Goal: Transaction & Acquisition: Purchase product/service

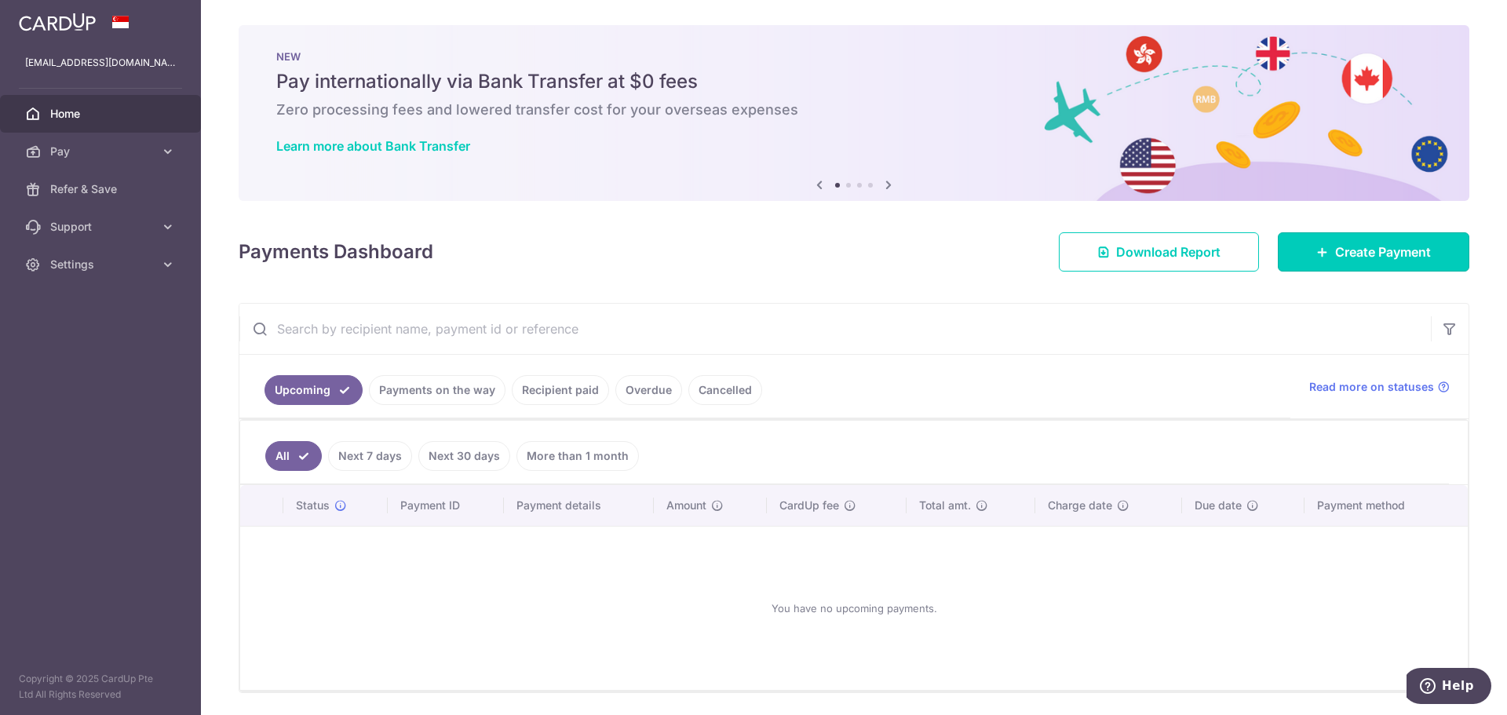
click at [1383, 266] on link "Create Payment" at bounding box center [1374, 251] width 192 height 39
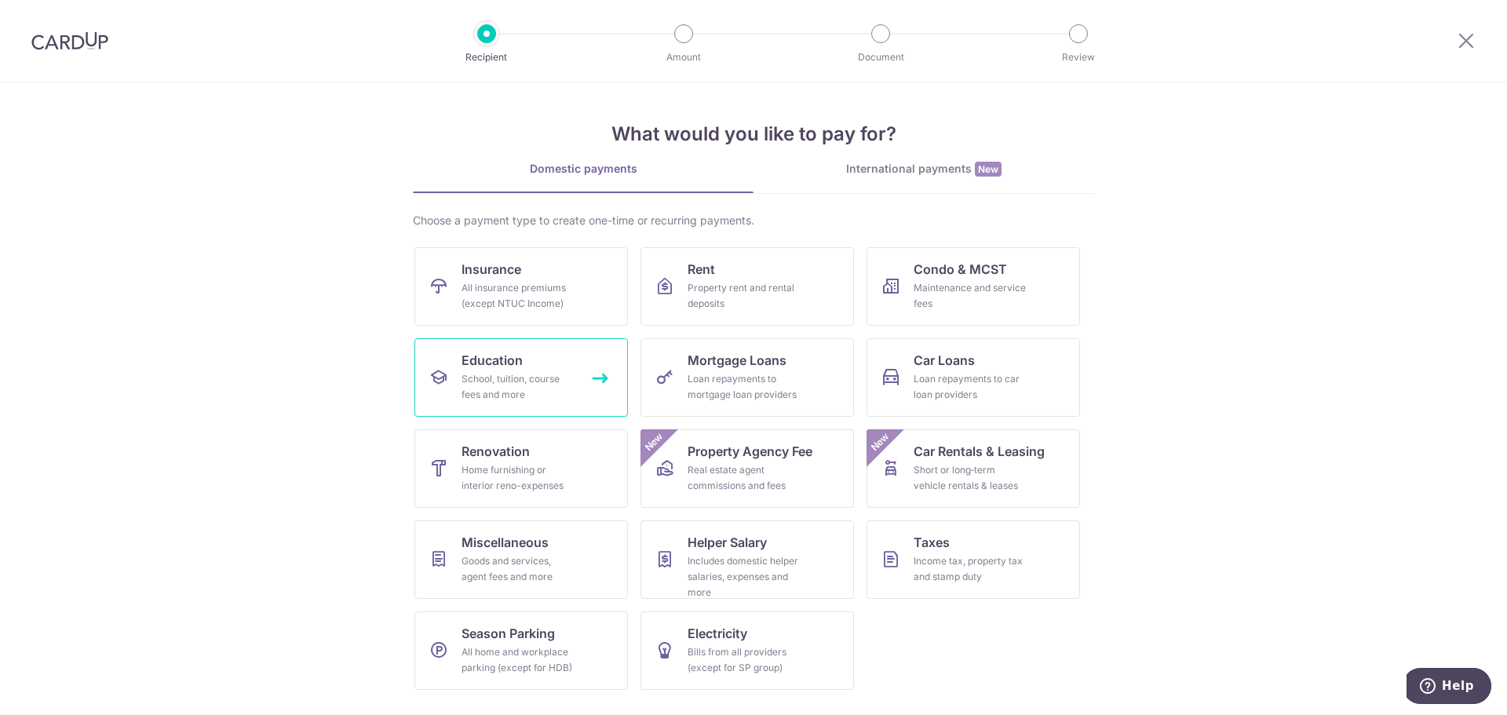
click at [532, 382] on div "School, tuition, course fees and more" at bounding box center [518, 386] width 113 height 31
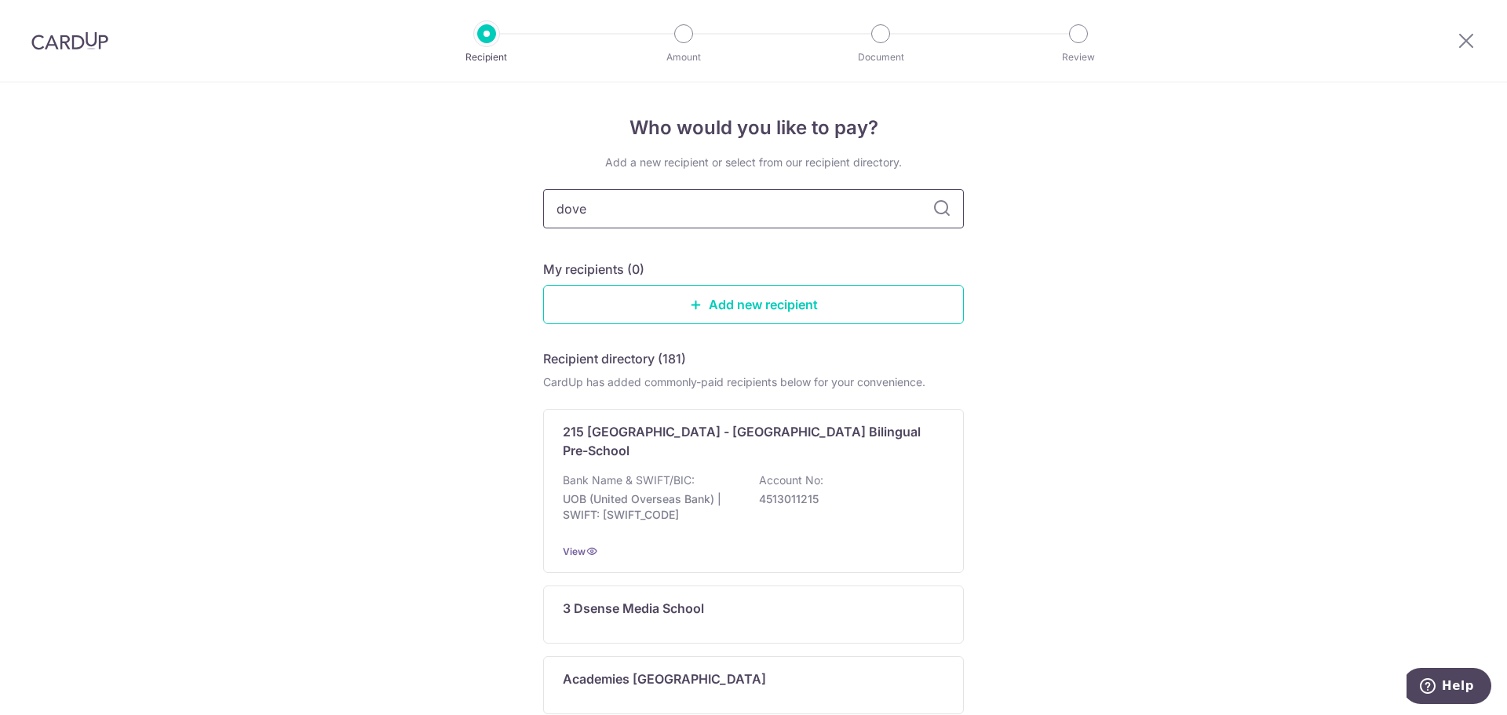
type input "dover"
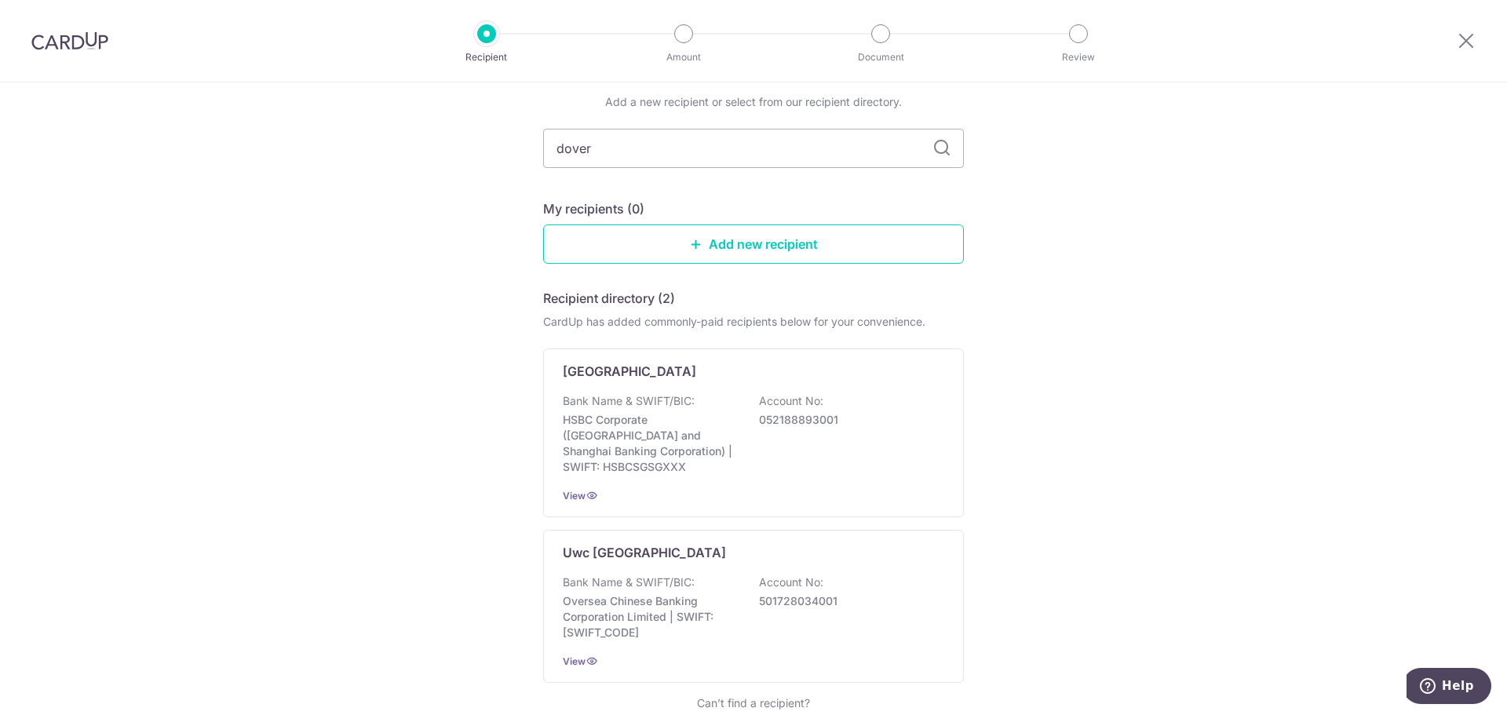
scroll to position [63, 0]
click at [694, 397] on div "Bank Name & SWIFT/BIC: HSBC Corporate (Hongkong and Shanghai Banking Corporatio…" at bounding box center [753, 432] width 381 height 82
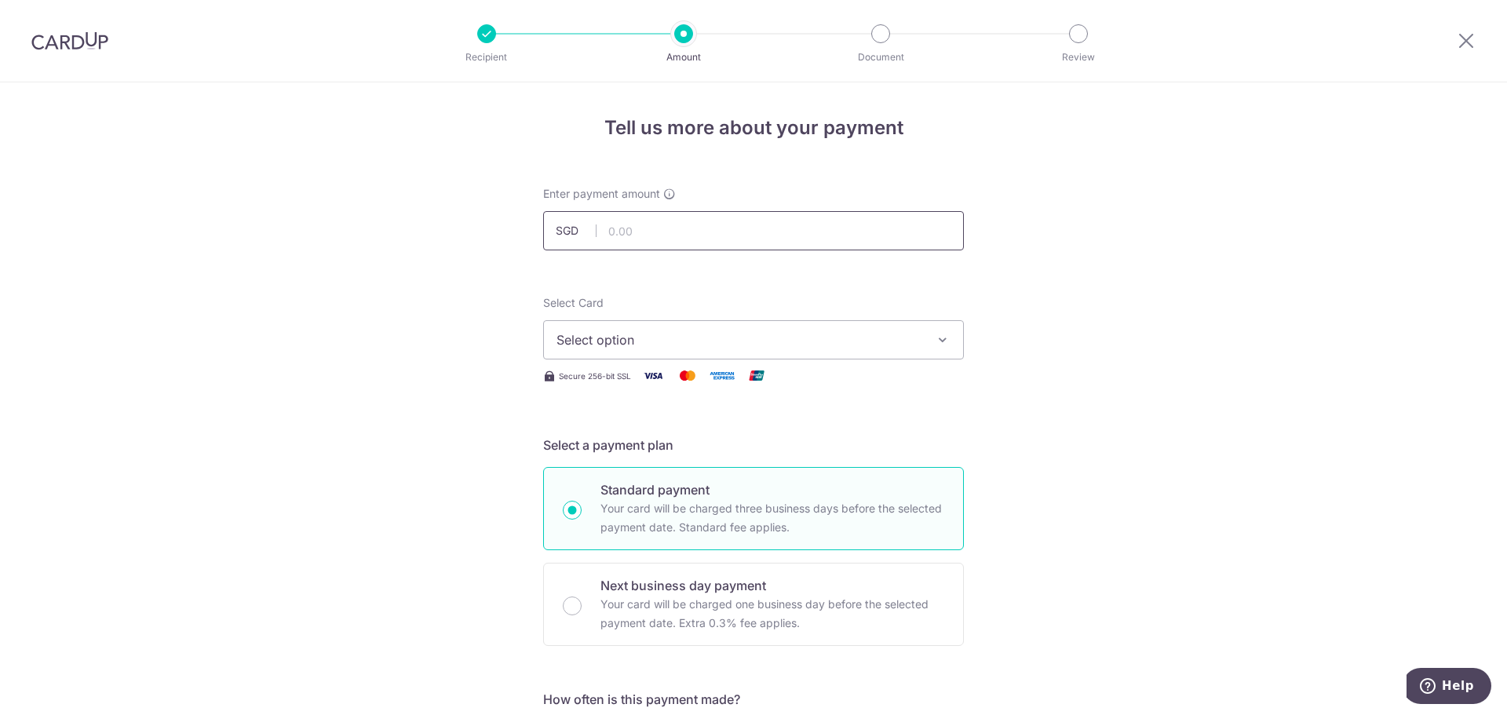
click at [652, 233] on input "text" at bounding box center [753, 230] width 421 height 39
click at [641, 224] on input "text" at bounding box center [753, 230] width 421 height 39
type input "12,744.01"
click at [667, 344] on span "Select option" at bounding box center [740, 339] width 366 height 19
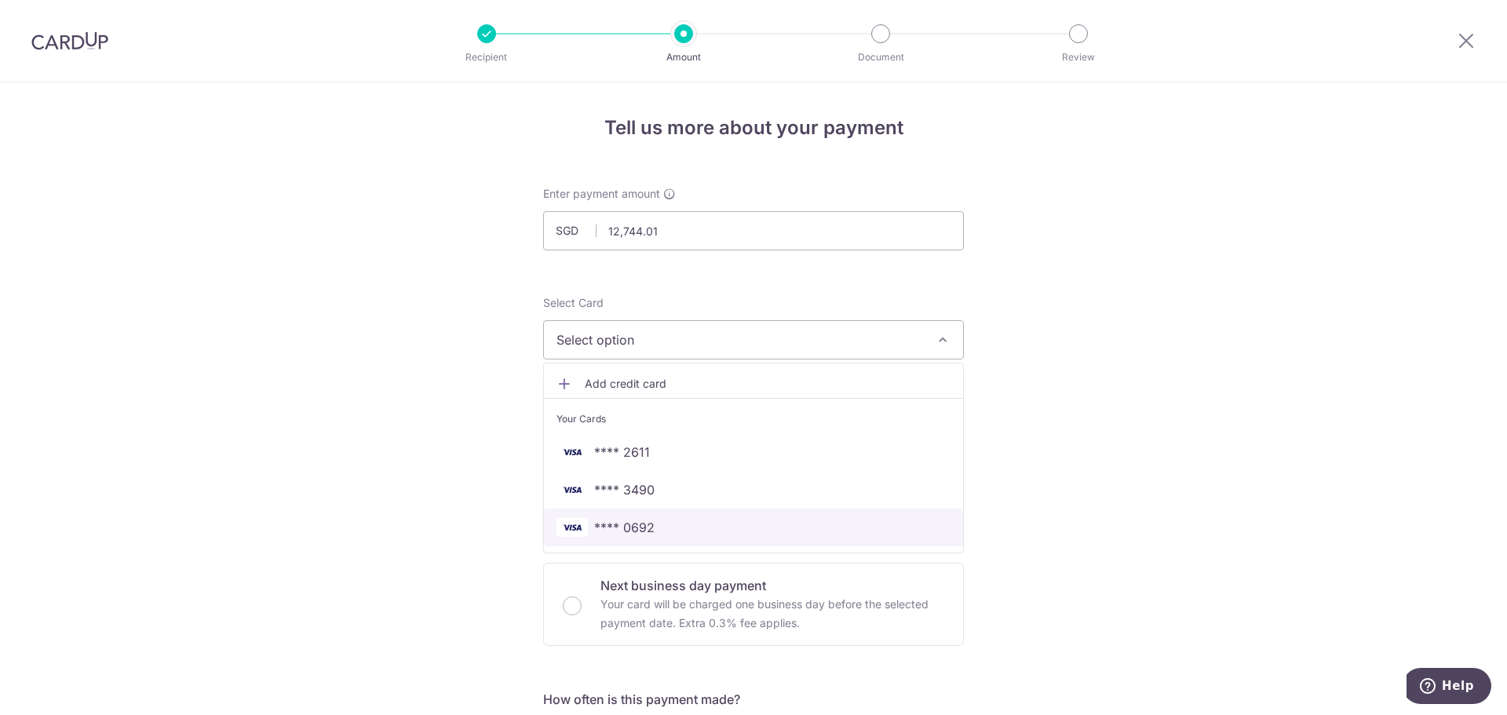
drag, startPoint x: 648, startPoint y: 535, endPoint x: 700, endPoint y: 537, distance: 52.6
click at [648, 535] on span "**** 0692" at bounding box center [624, 527] width 60 height 19
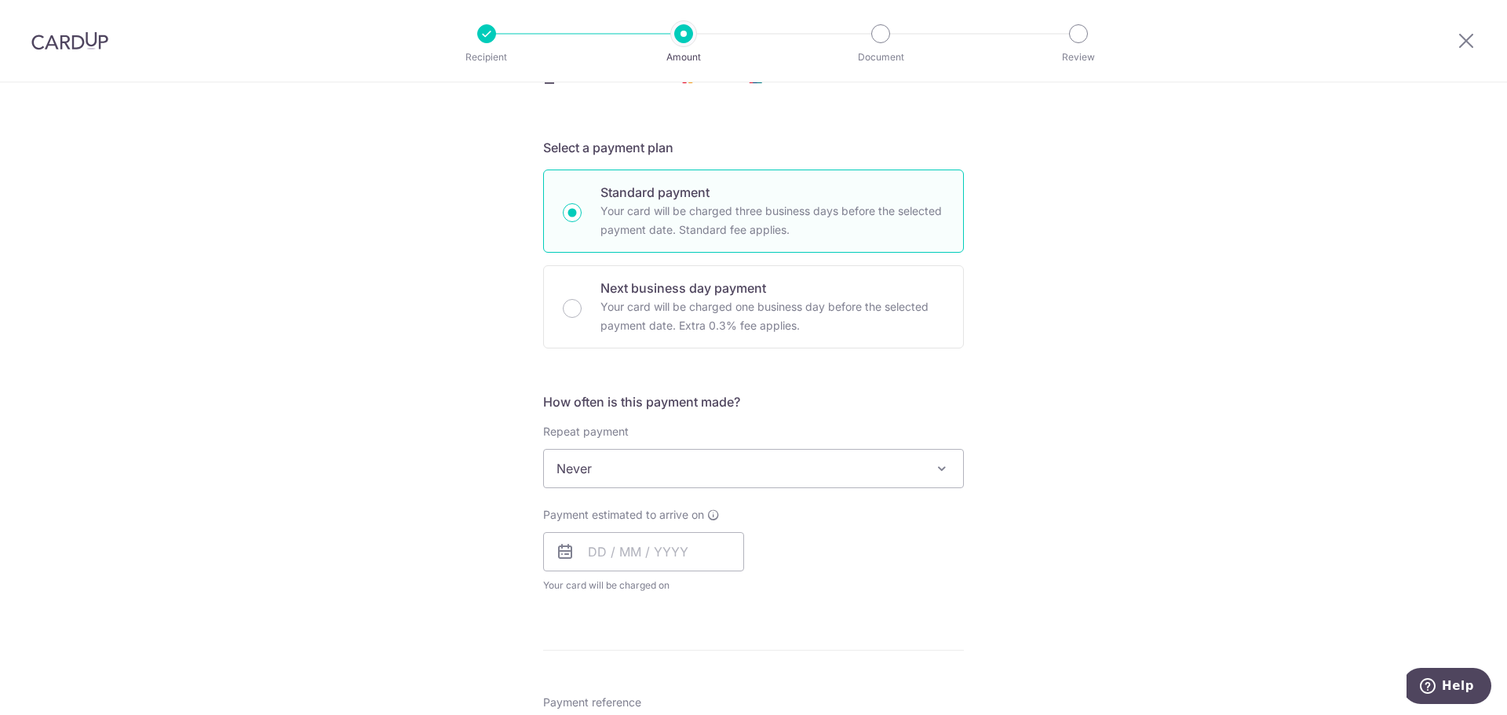
scroll to position [320, 0]
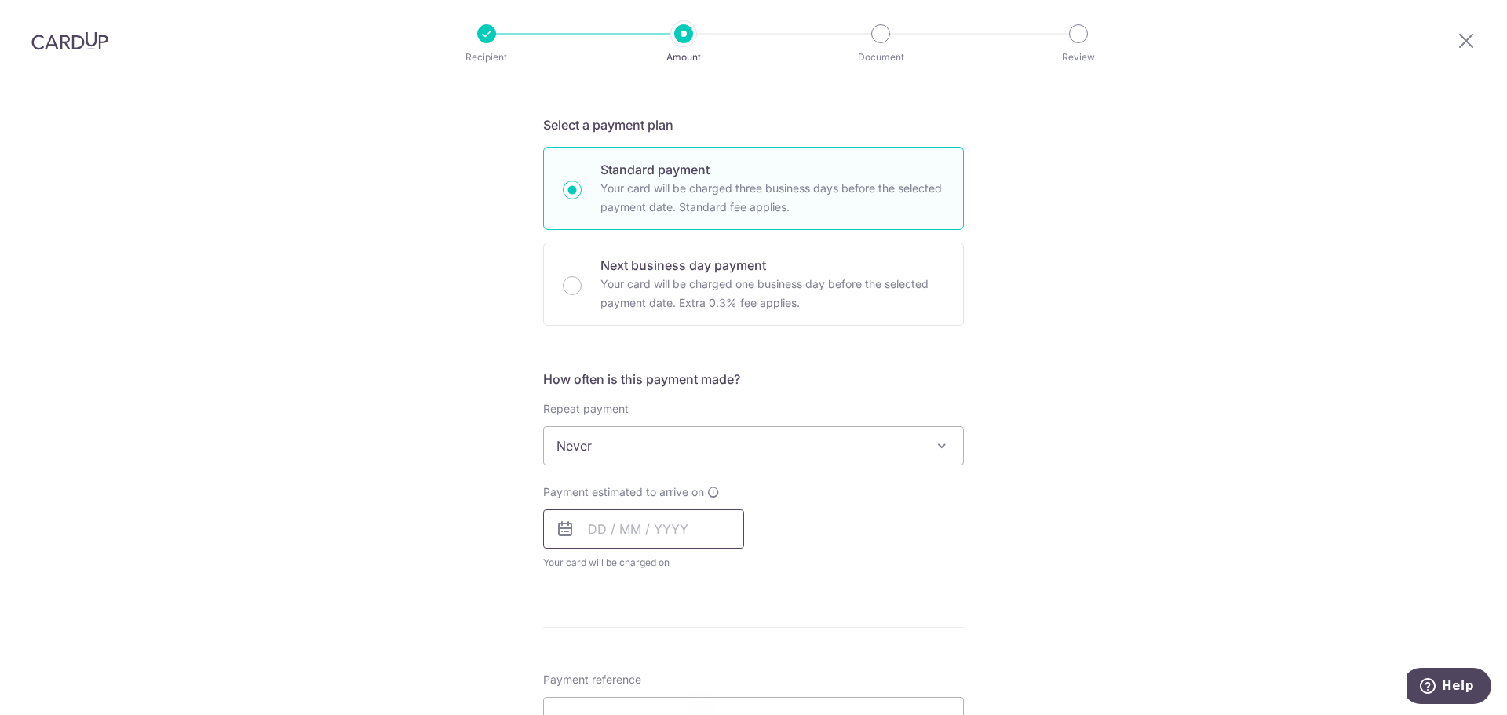
click at [598, 524] on input "text" at bounding box center [643, 528] width 201 height 39
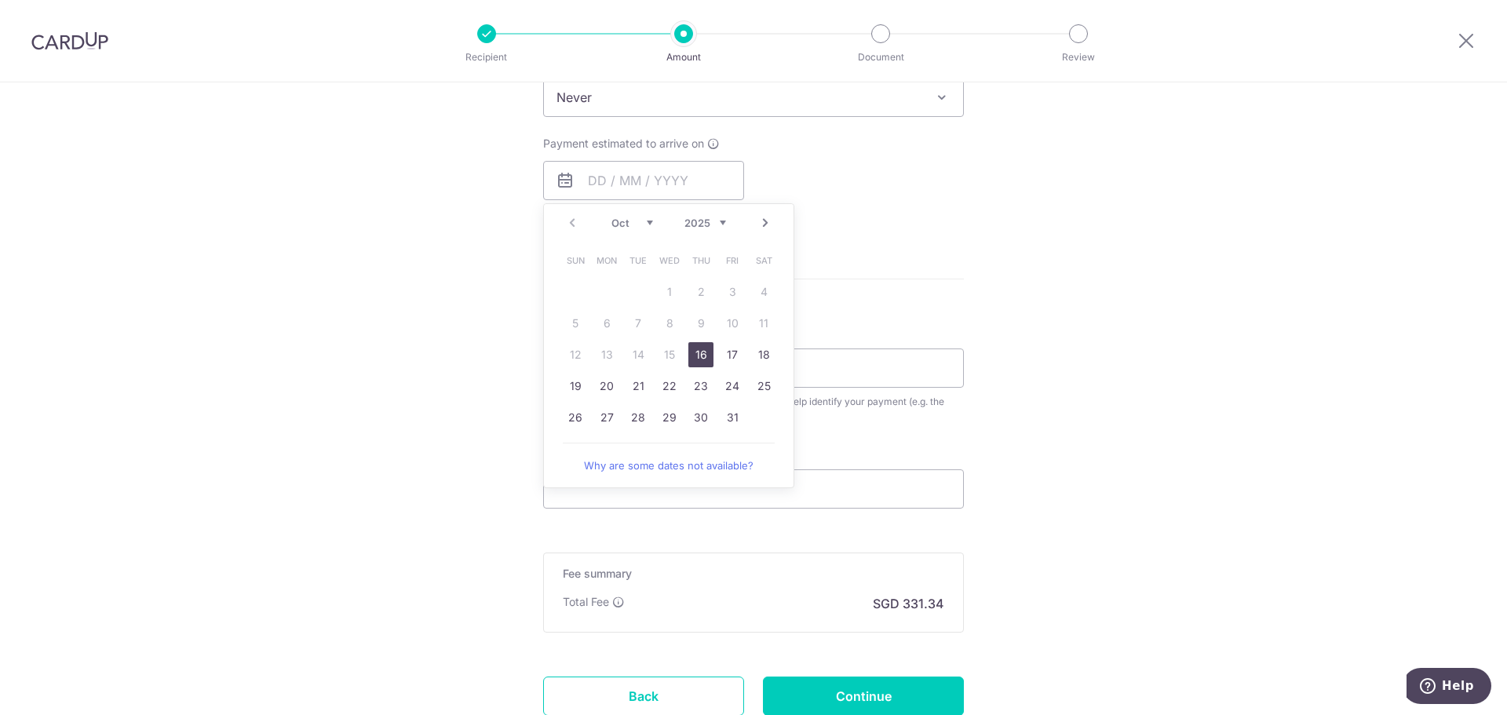
drag, startPoint x: 696, startPoint y: 352, endPoint x: 853, endPoint y: 261, distance: 181.9
click at [696, 352] on link "16" at bounding box center [700, 354] width 25 height 25
type input "16/10/2025"
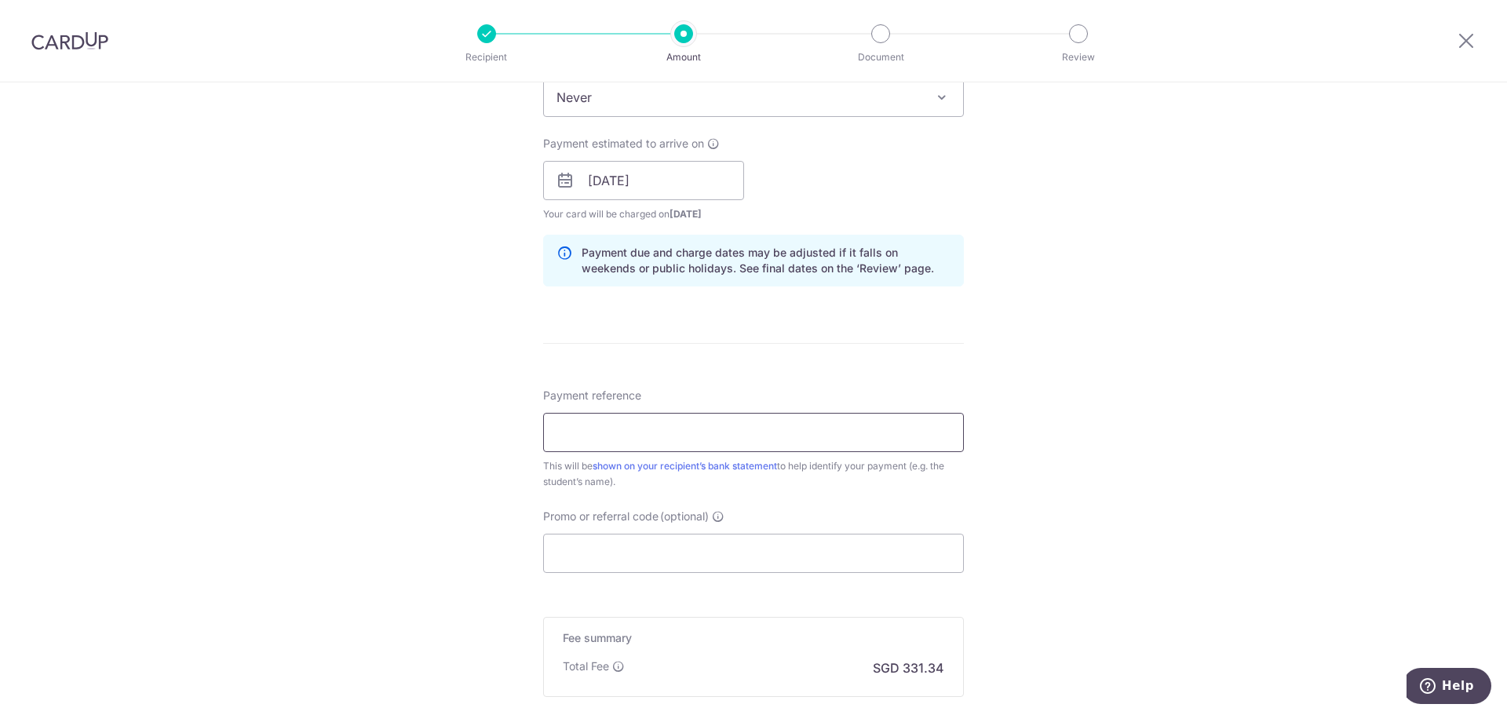
click at [654, 426] on input "Payment reference" at bounding box center [753, 432] width 421 height 39
click at [652, 421] on input "Payment reference" at bounding box center [753, 432] width 421 height 39
paste input "DC-100091815-T2"
type input "DC-100091815-T2"
click at [1092, 425] on div "Tell us more about your payment Enter payment amount SGD 12,744.01 12744.01 Sel…" at bounding box center [753, 156] width 1507 height 1484
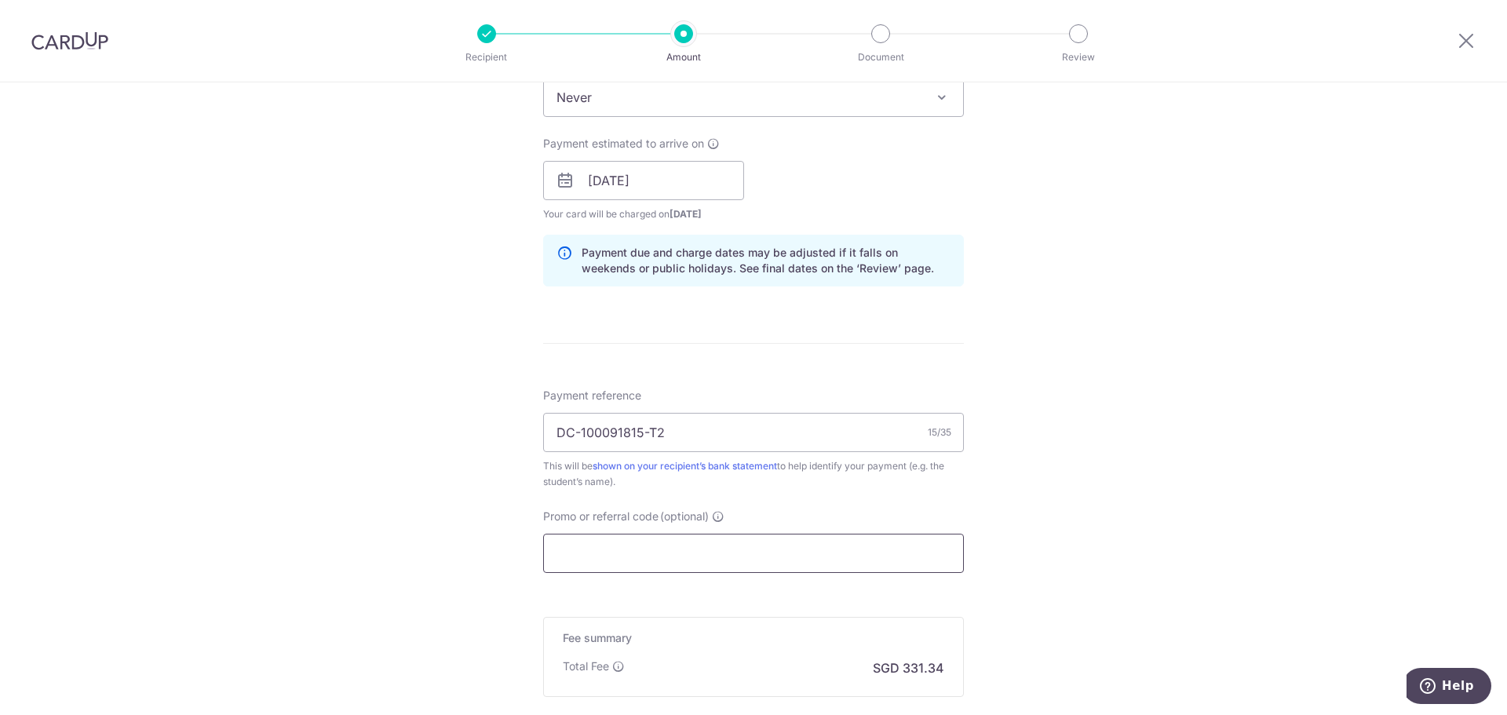
click at [649, 549] on input "Promo or referral code (optional)" at bounding box center [753, 553] width 421 height 39
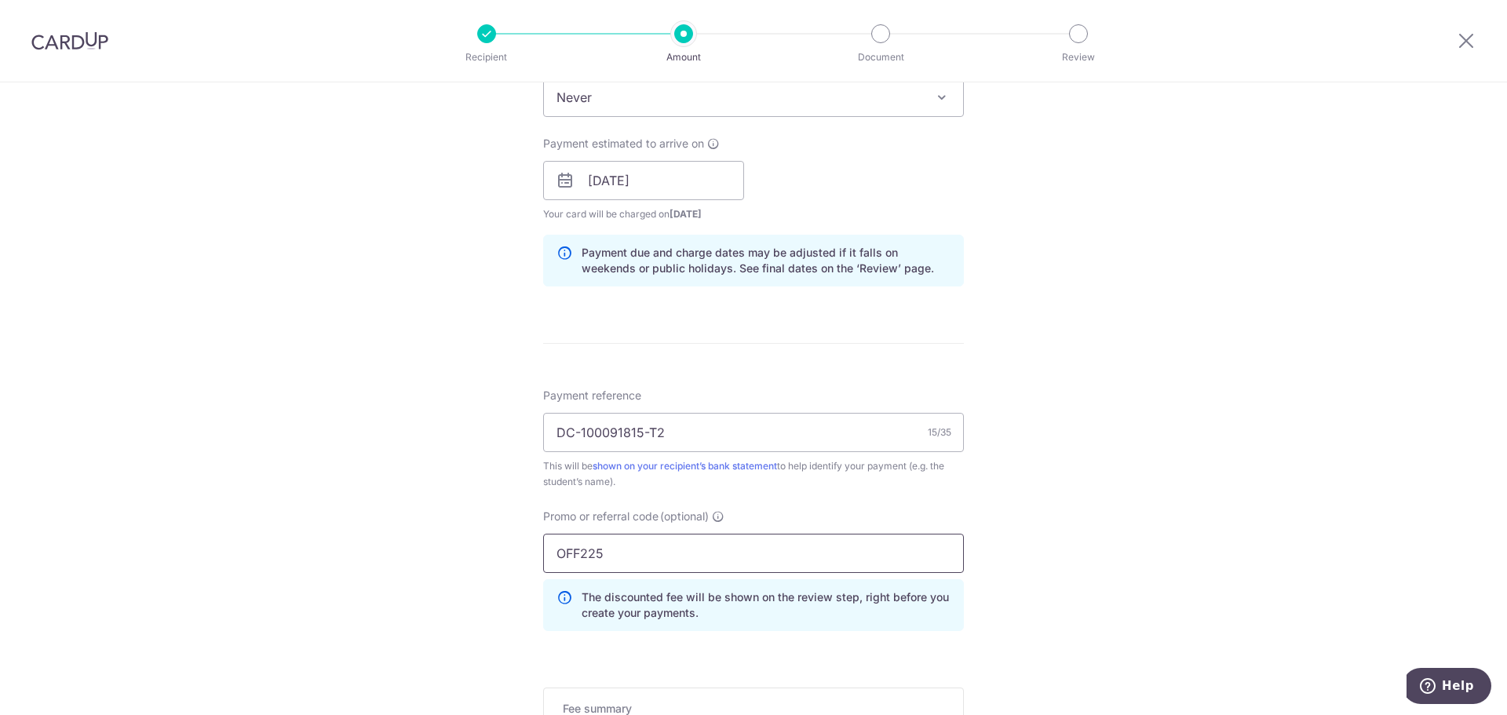
type input "OFF225"
click at [1231, 530] on div "Tell us more about your payment Enter payment amount SGD 12,744.01 12744.01 Sel…" at bounding box center [753, 191] width 1507 height 1555
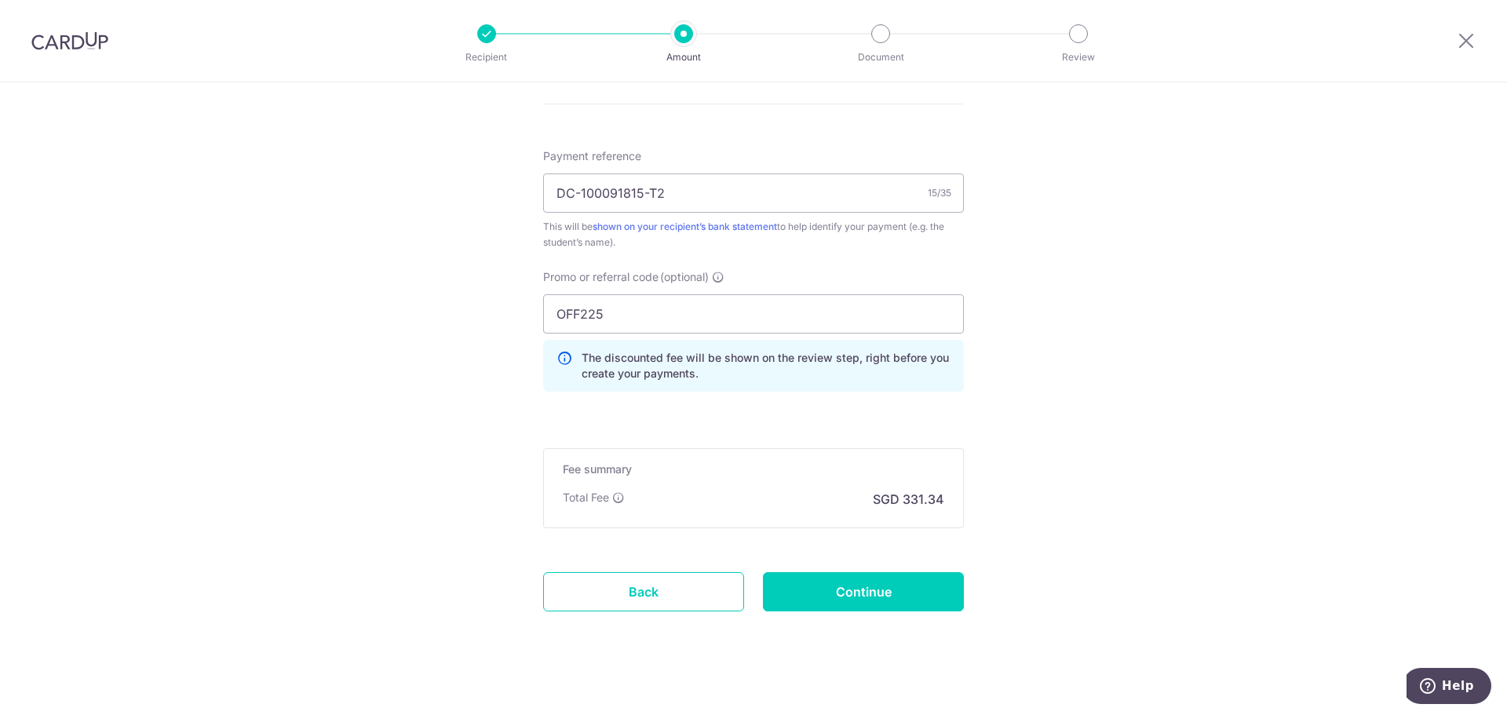
scroll to position [922, 0]
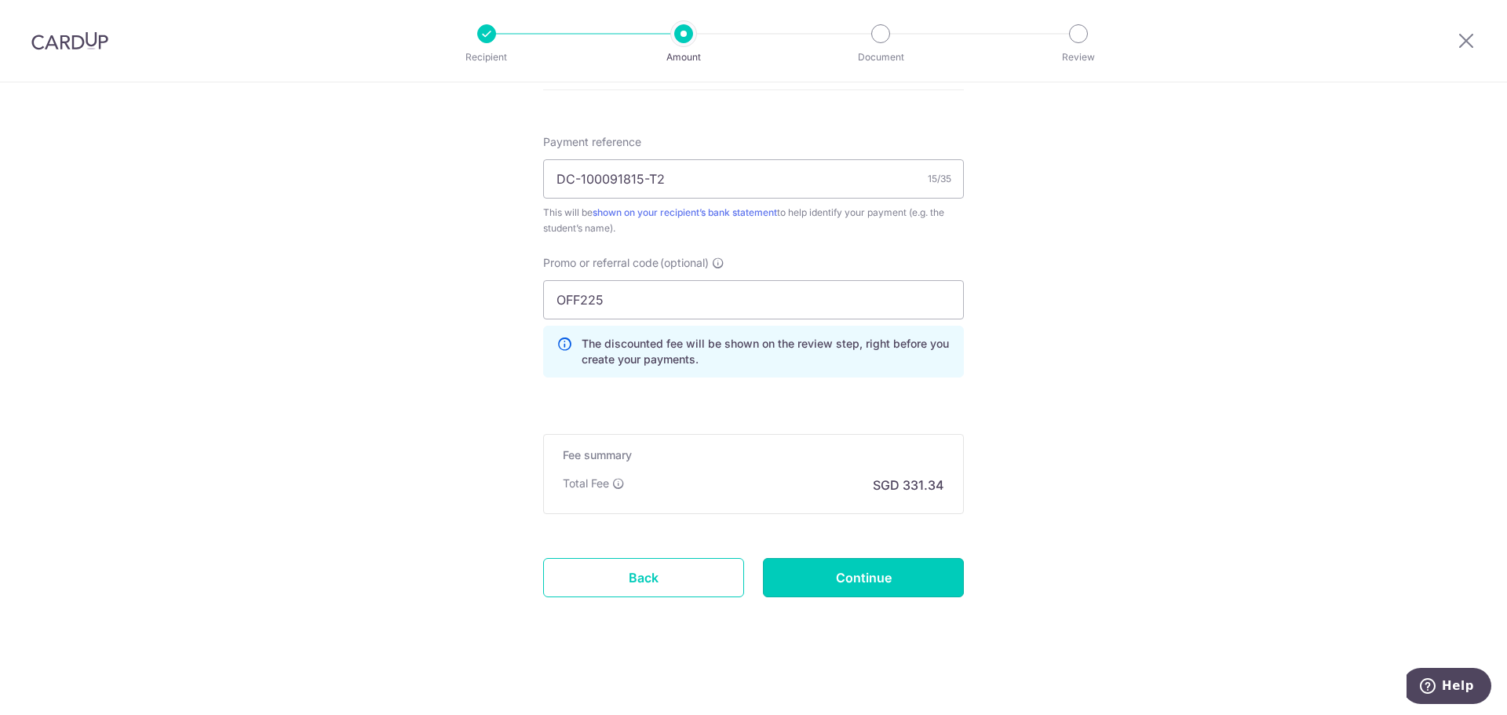
click at [887, 582] on input "Continue" at bounding box center [863, 577] width 201 height 39
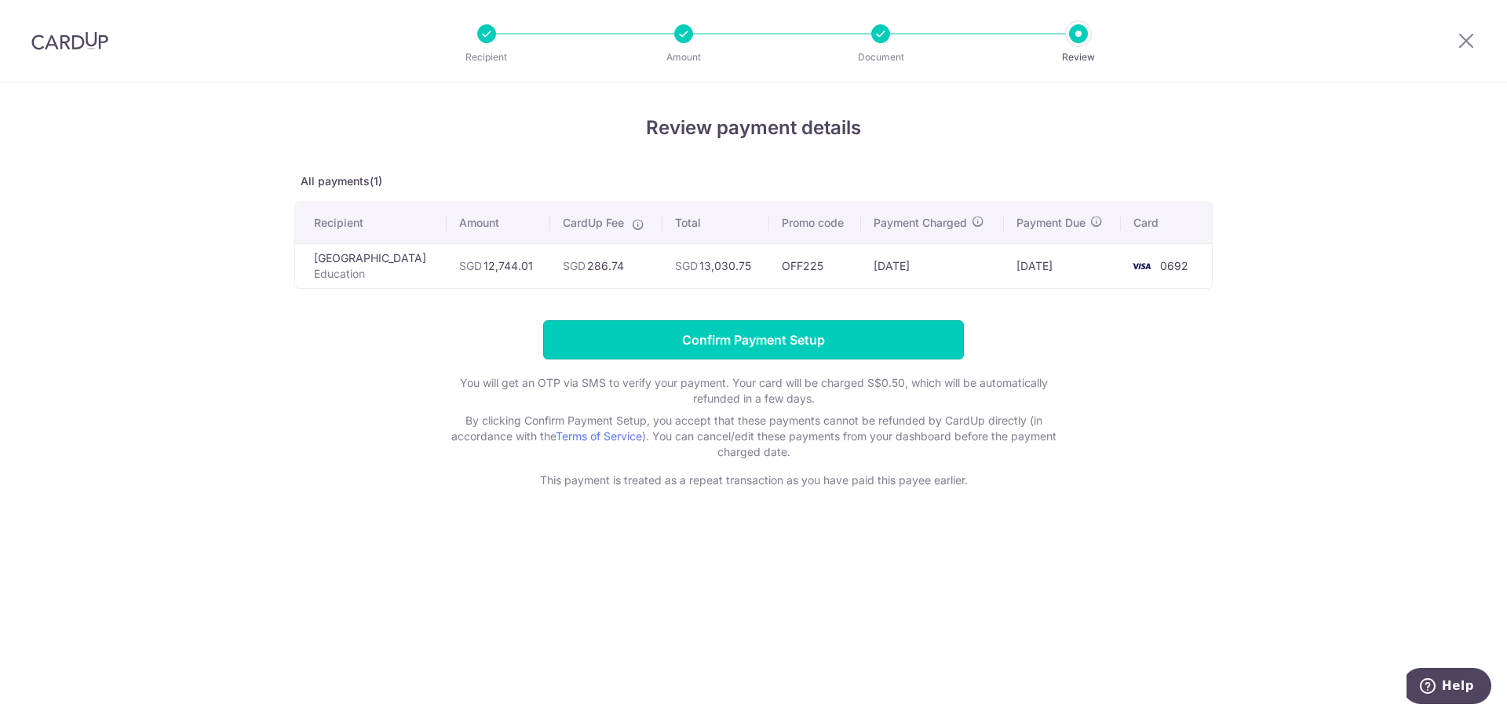
click at [742, 352] on input "Confirm Payment Setup" at bounding box center [753, 339] width 421 height 39
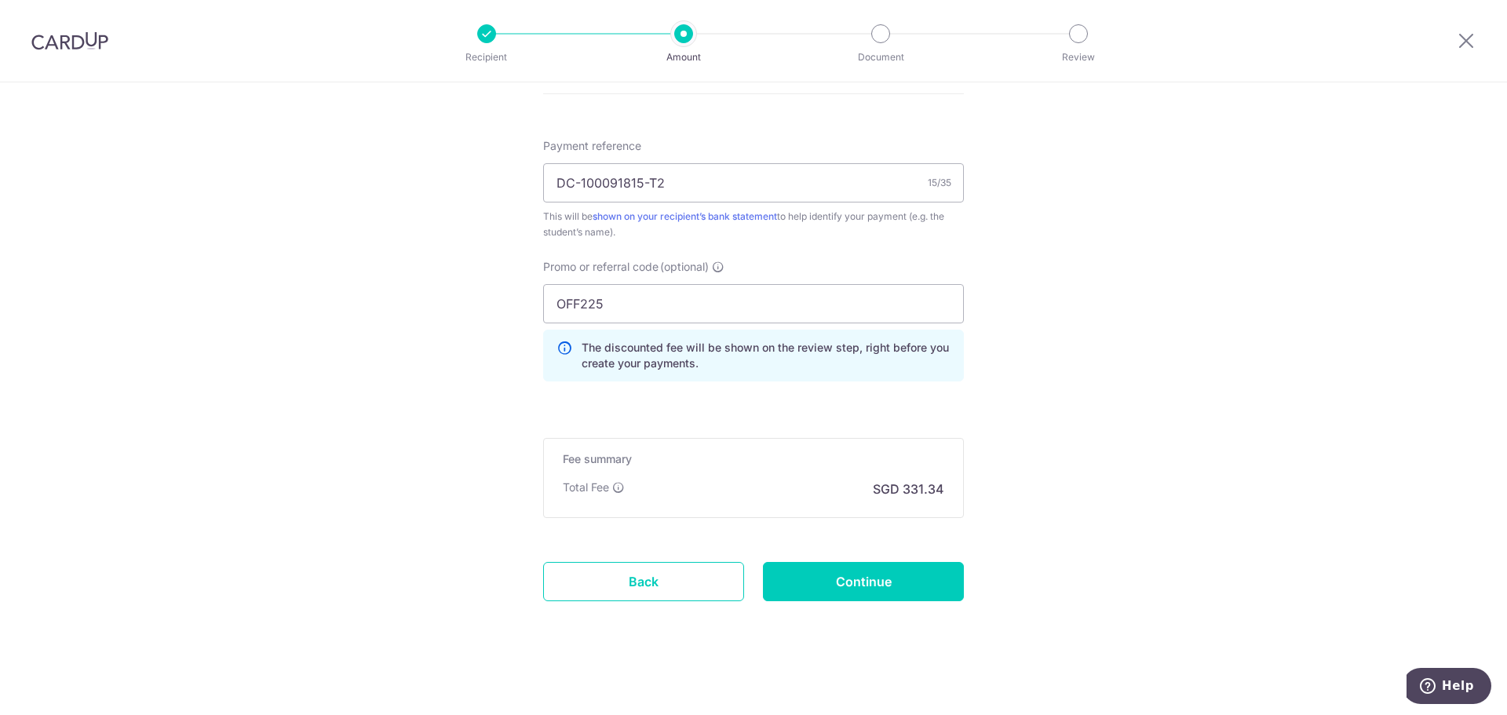
scroll to position [987, 0]
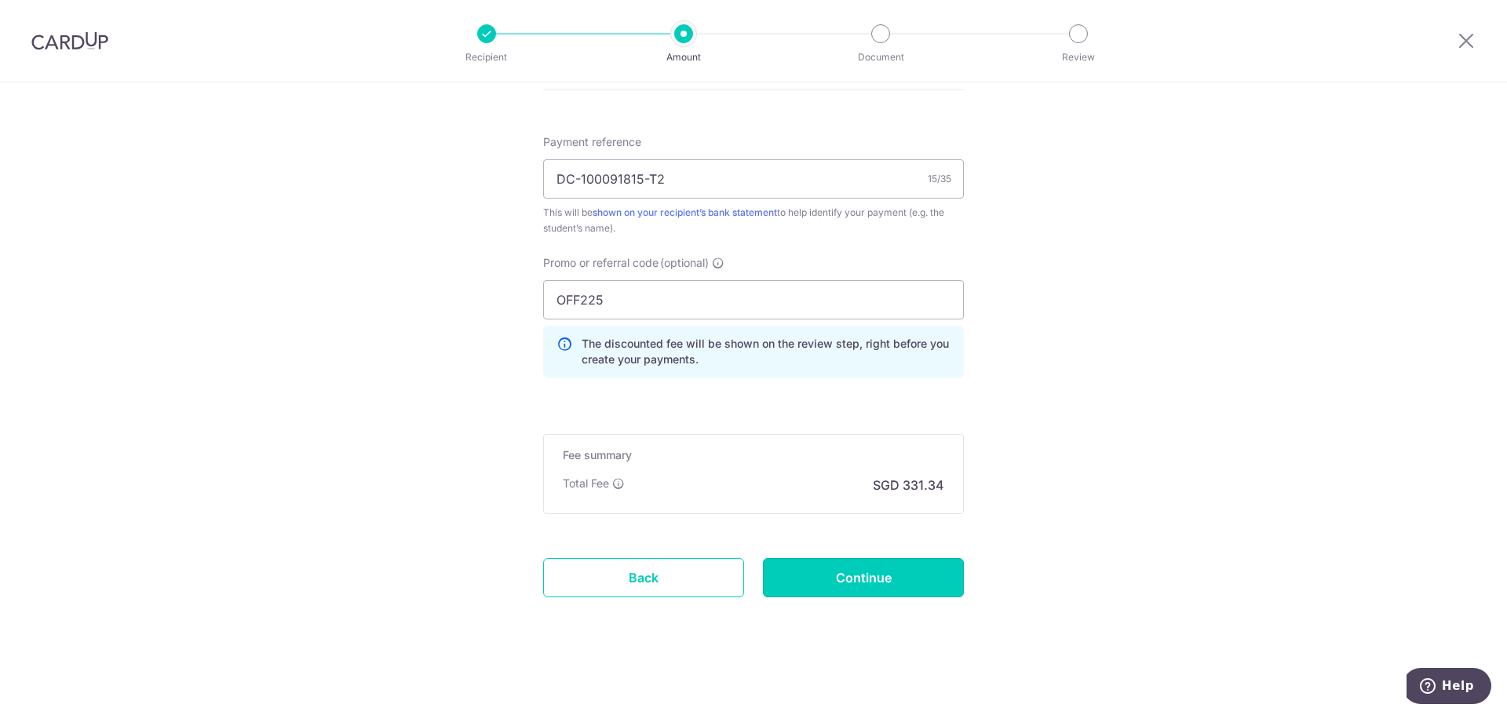
click at [880, 568] on input "Continue" at bounding box center [863, 577] width 201 height 39
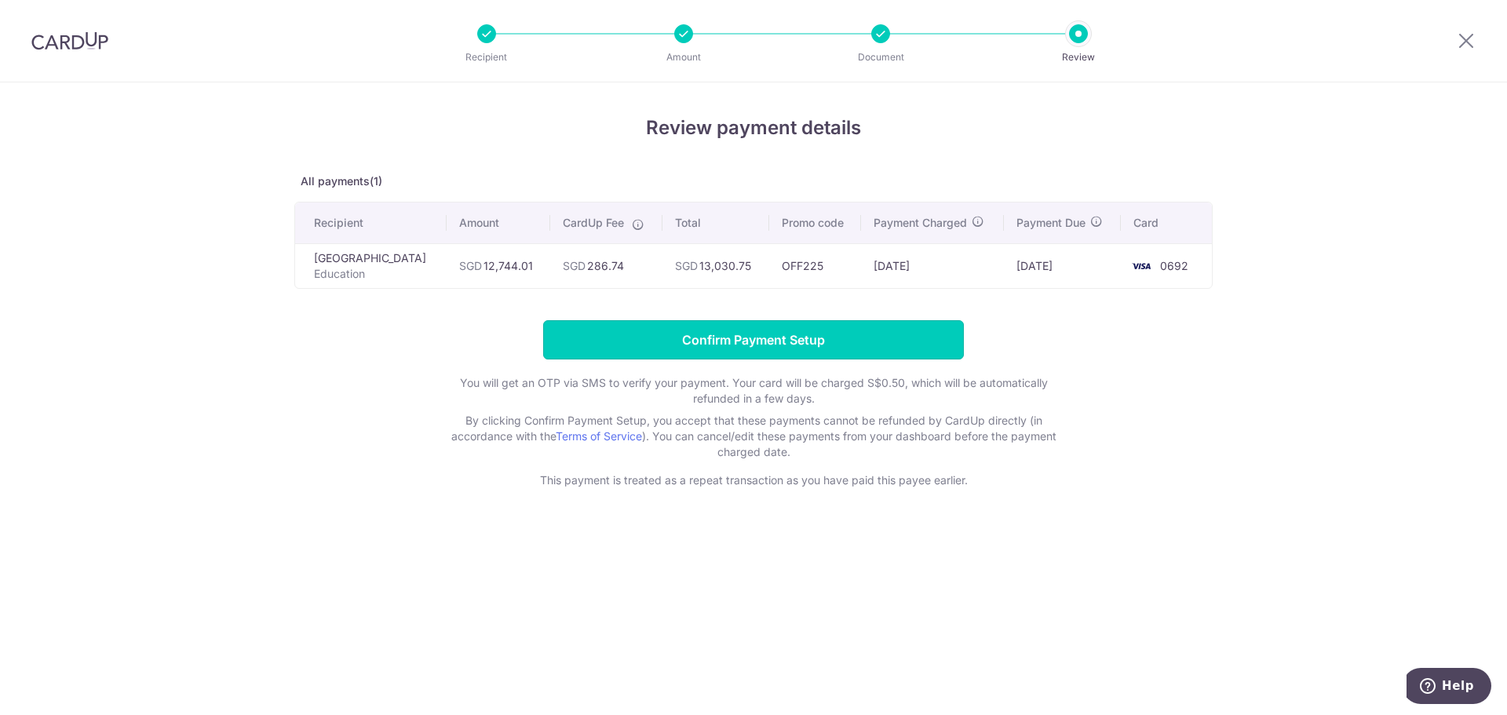
click at [794, 360] on input "Confirm Payment Setup" at bounding box center [753, 339] width 421 height 39
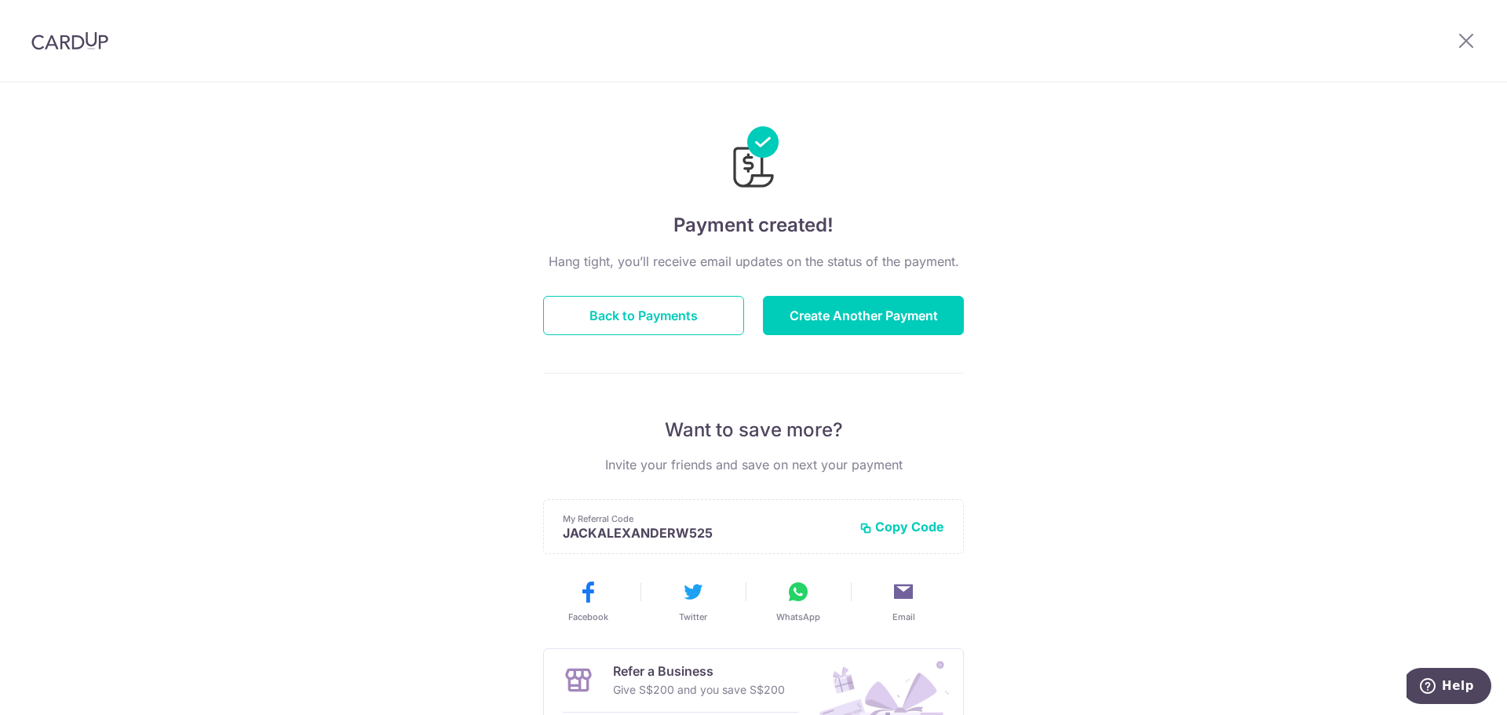
click at [1192, 337] on div "Payment created! Hang tight, you’ll receive email updates on the status of the …" at bounding box center [753, 501] width 1507 height 838
